Goal: Task Accomplishment & Management: Manage account settings

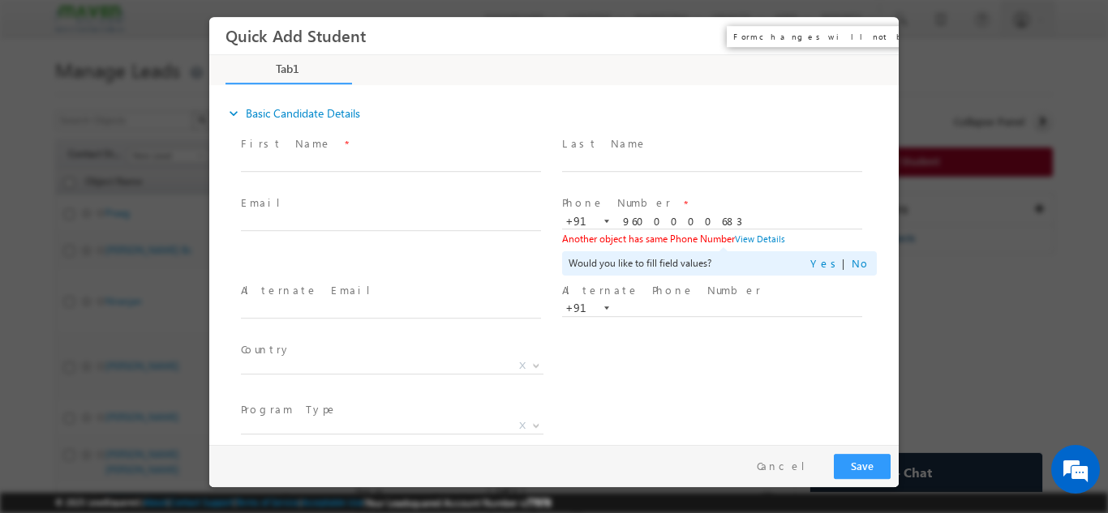
click at [871, 36] on button "×" at bounding box center [874, 35] width 28 height 30
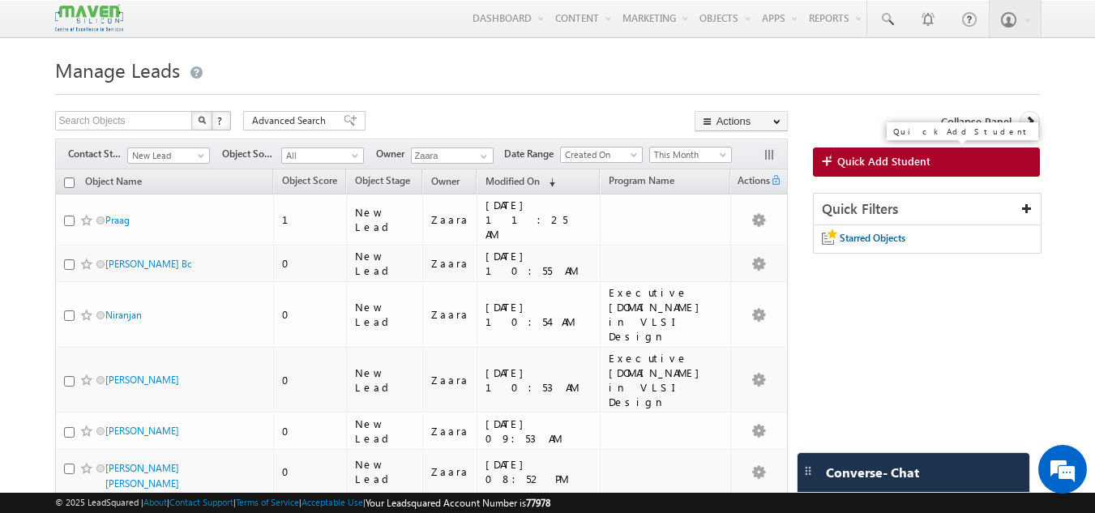
click at [872, 170] on link "Quick Add Student" at bounding box center [927, 162] width 228 height 29
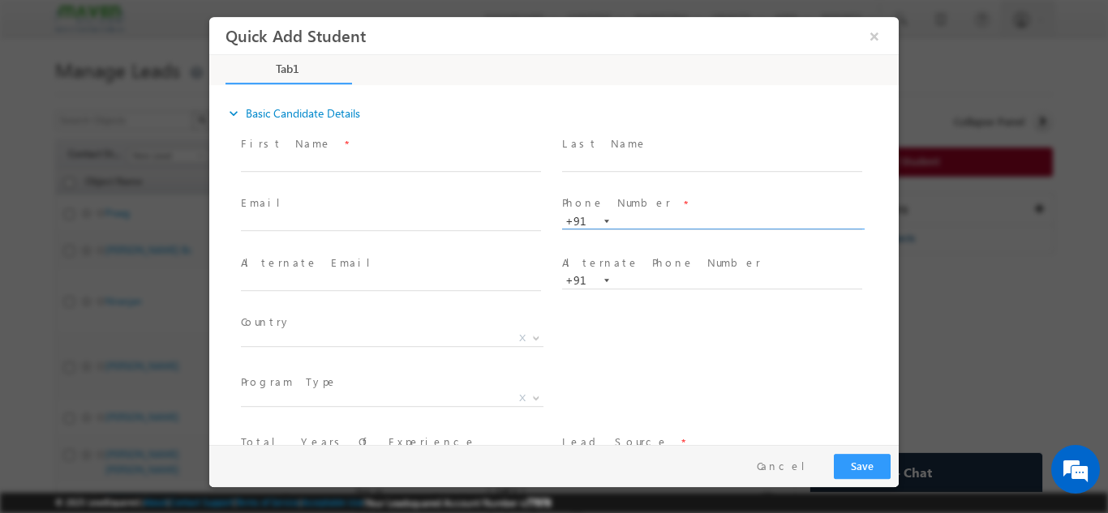
click at [655, 225] on input "text" at bounding box center [712, 221] width 300 height 16
type input "7870549301"
click at [653, 167] on input "text" at bounding box center [712, 163] width 300 height 16
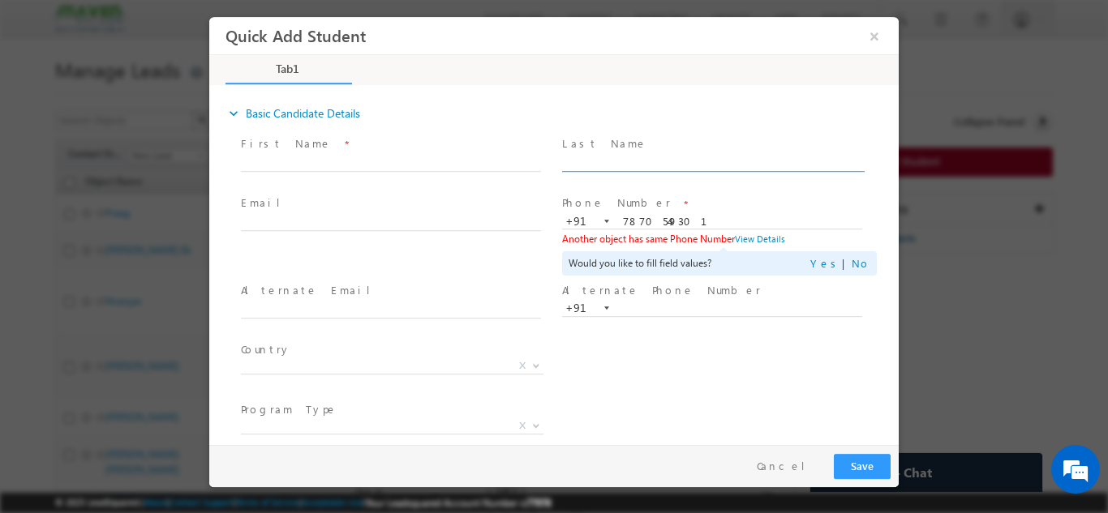
click at [512, 202] on span "Email *" at bounding box center [390, 204] width 299 height 18
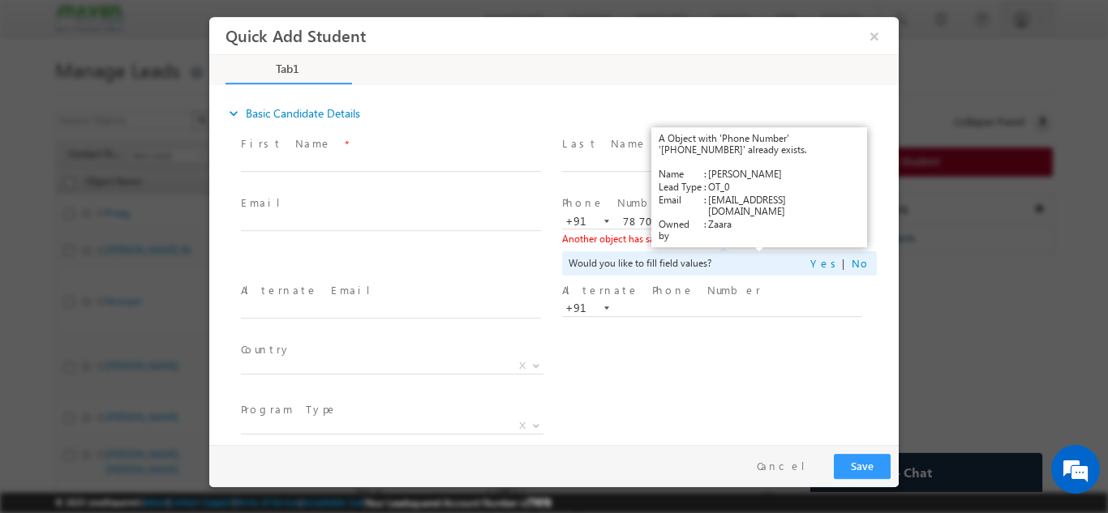
click at [755, 239] on link "View Details" at bounding box center [760, 238] width 50 height 11
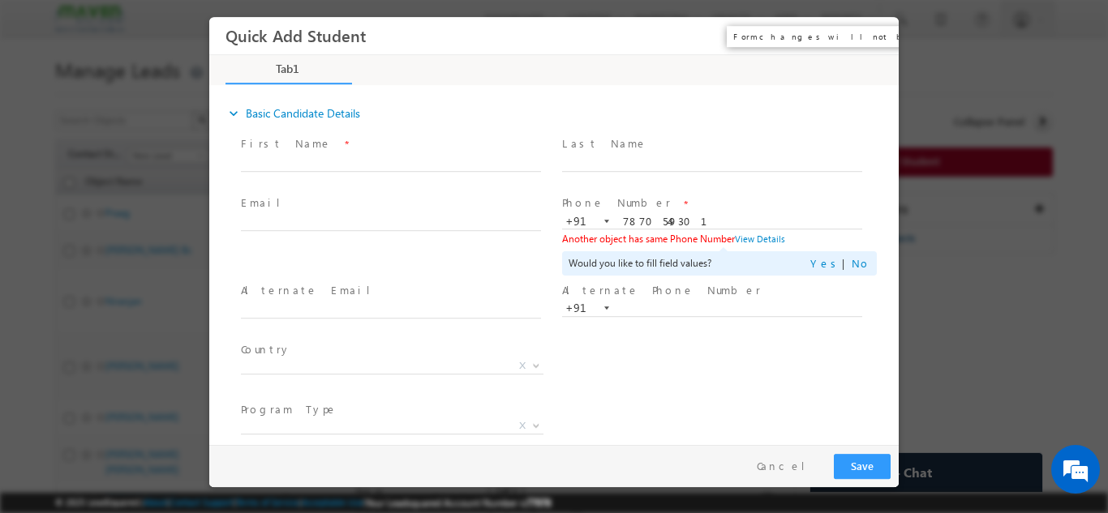
click at [875, 41] on button "×" at bounding box center [874, 35] width 28 height 30
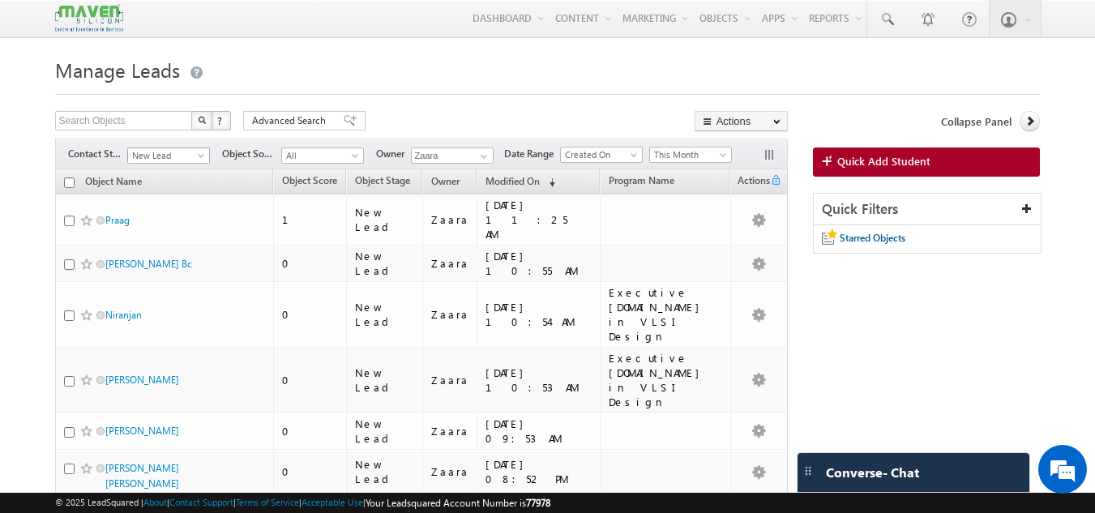
click at [176, 158] on span "New Lead" at bounding box center [166, 155] width 77 height 15
click at [167, 193] on link "New Lead" at bounding box center [169, 189] width 82 height 15
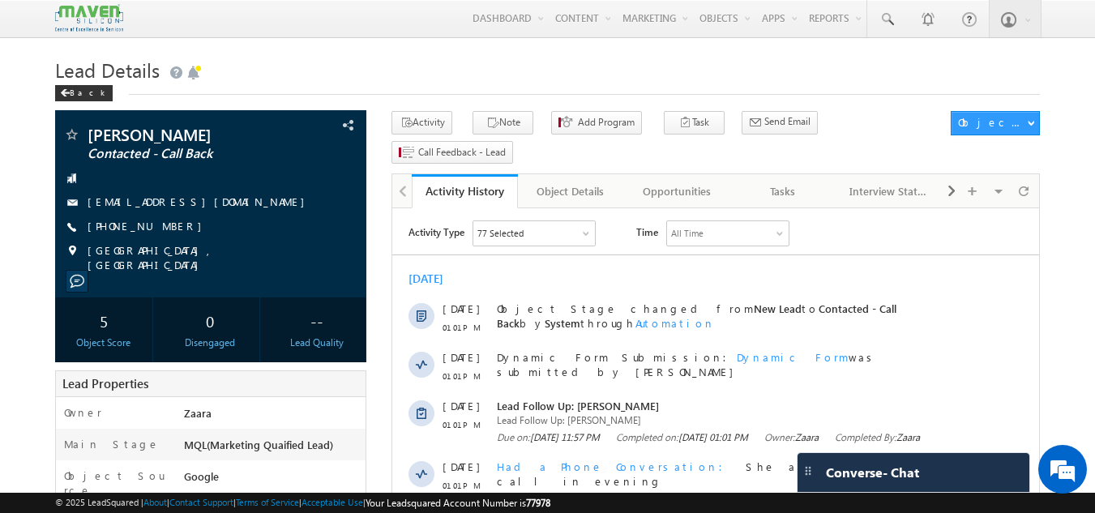
click at [390, 89] on div "Back" at bounding box center [548, 89] width 986 height 11
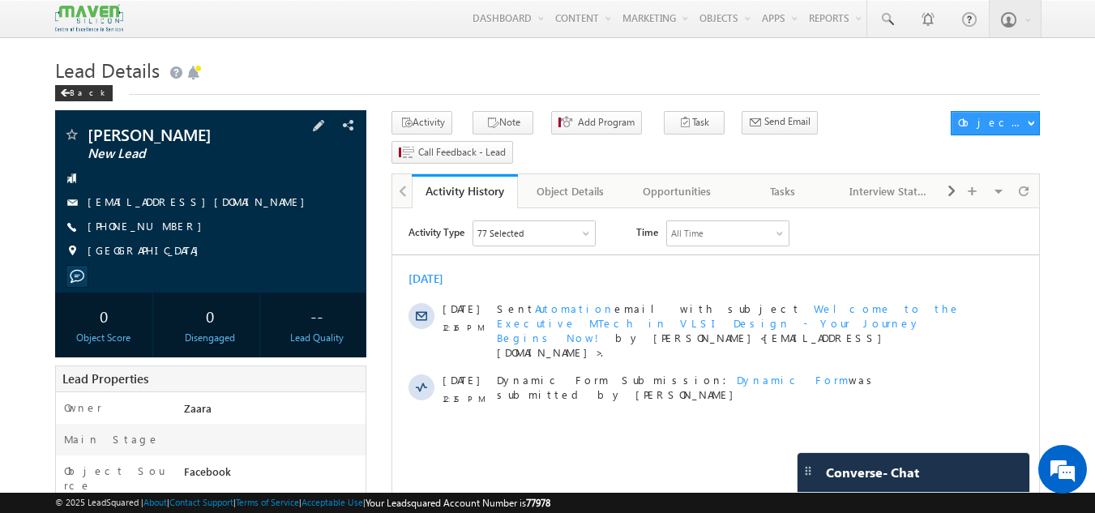
click at [194, 202] on div "vamsimvk1@gmail.com" at bounding box center [211, 203] width 296 height 16
copy div "vamsimvk1@gmail.com"
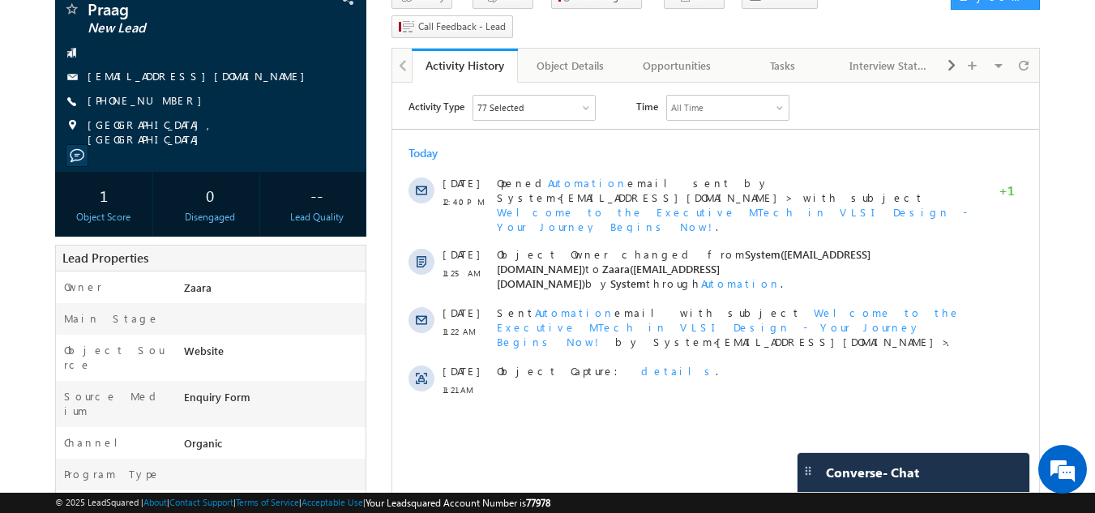
scroll to position [102, 0]
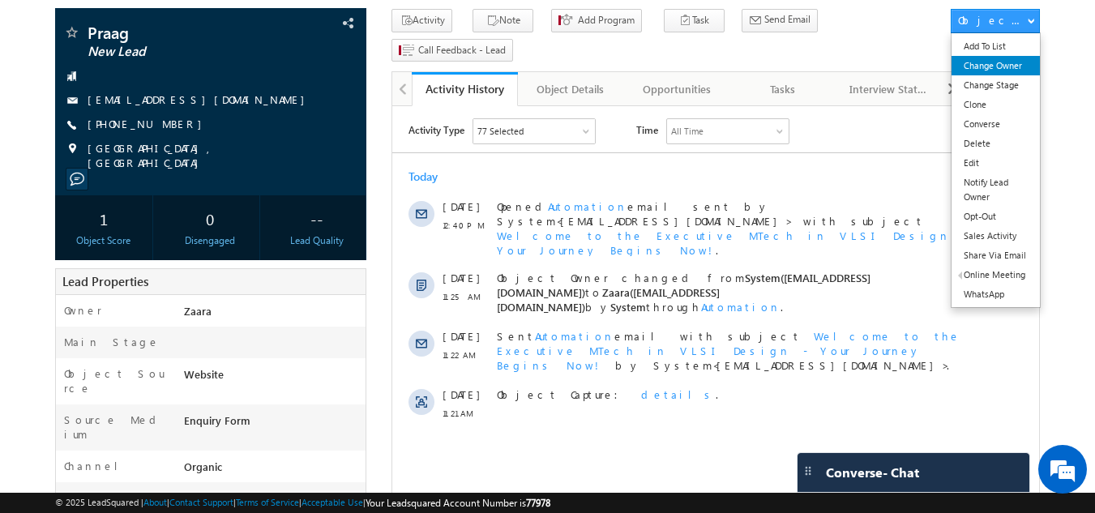
click at [1013, 65] on link "Change Owner" at bounding box center [996, 65] width 88 height 19
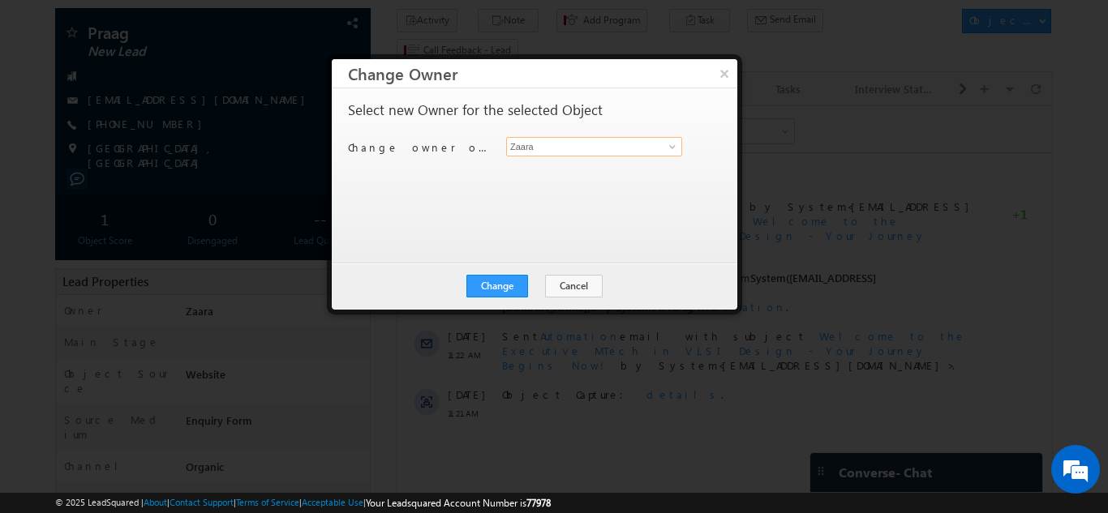
click at [555, 150] on input "Zaara" at bounding box center [594, 146] width 176 height 19
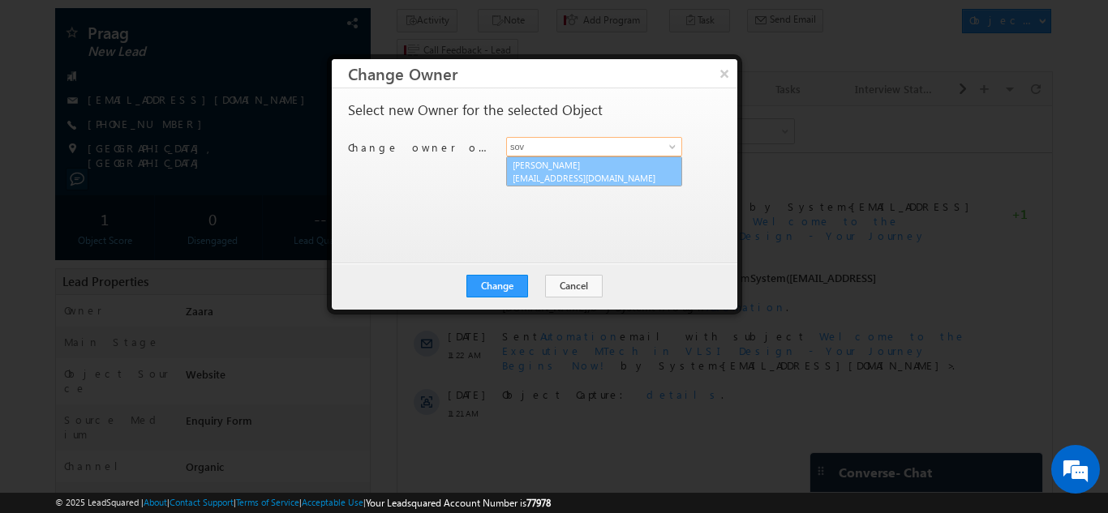
click at [555, 169] on link "Sovan lsq3@maven-silicon.com" at bounding box center [594, 171] width 176 height 31
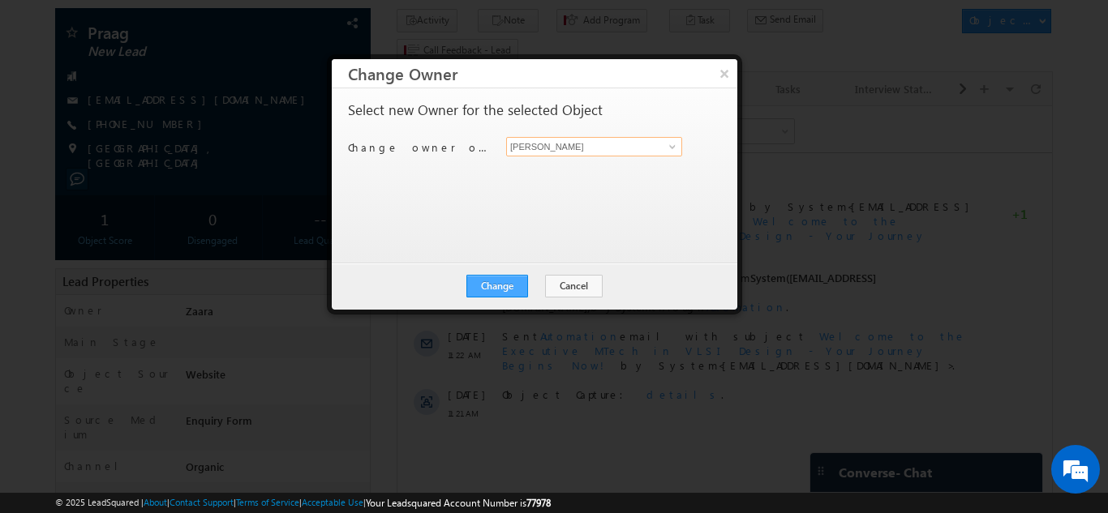
type input "Sovan"
click at [496, 290] on button "Change" at bounding box center [497, 286] width 62 height 23
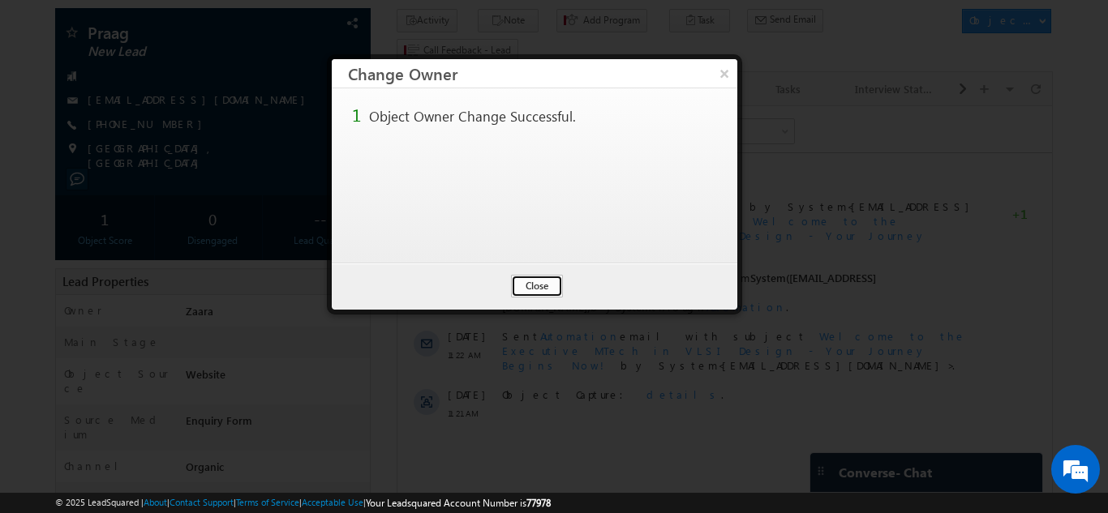
click at [544, 285] on button "Close" at bounding box center [537, 286] width 52 height 23
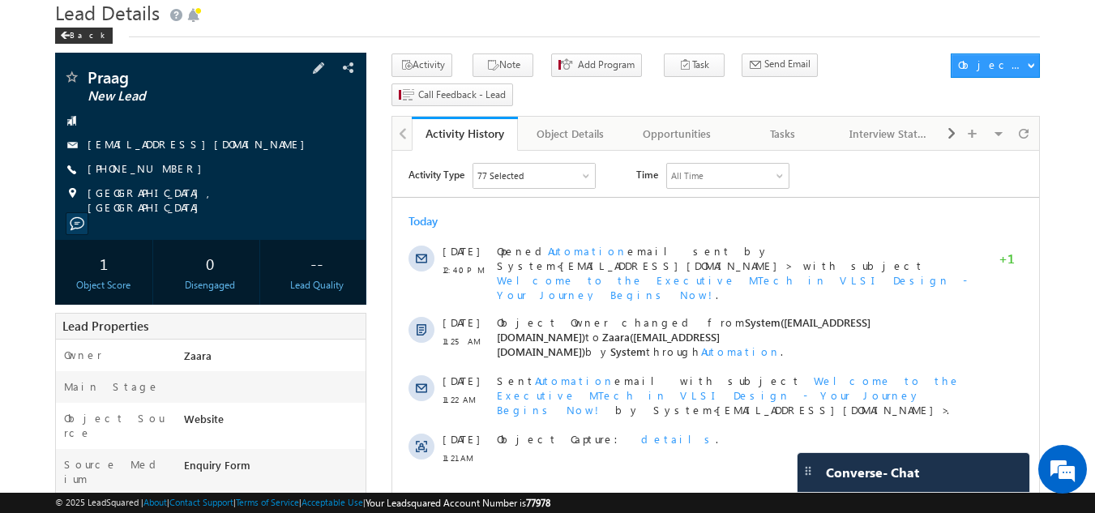
scroll to position [21, 0]
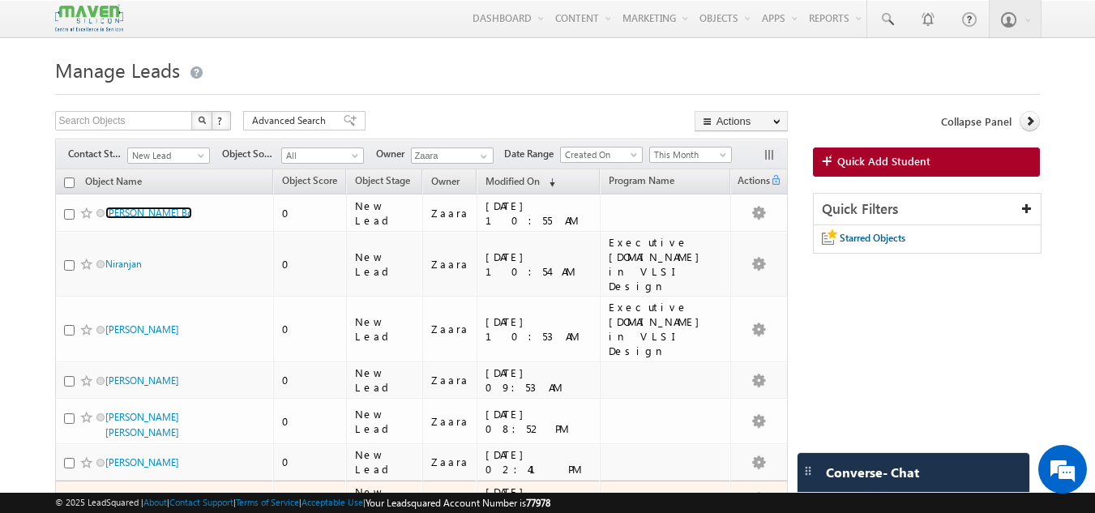
scroll to position [81, 0]
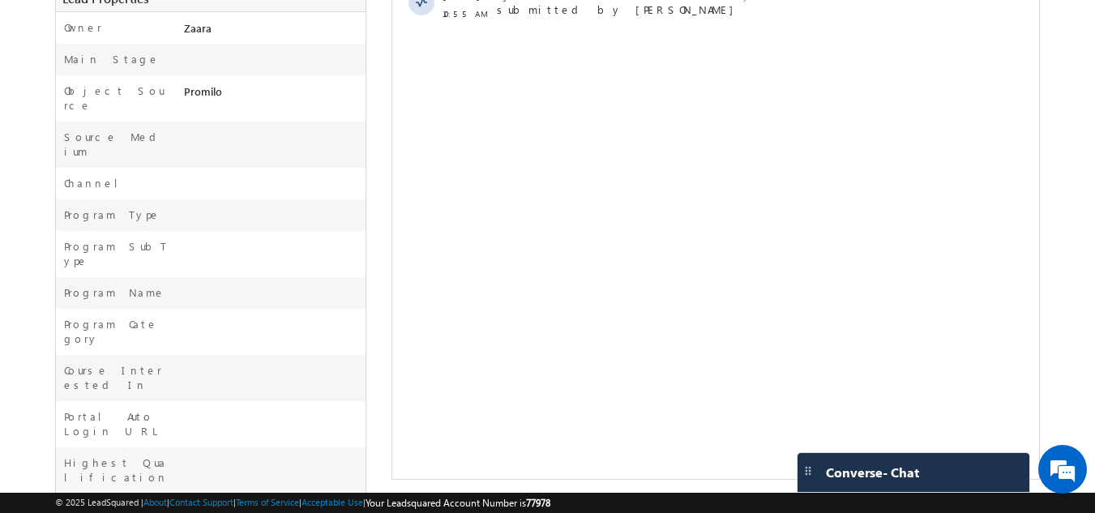
scroll to position [156, 0]
